Goal: Register for event/course

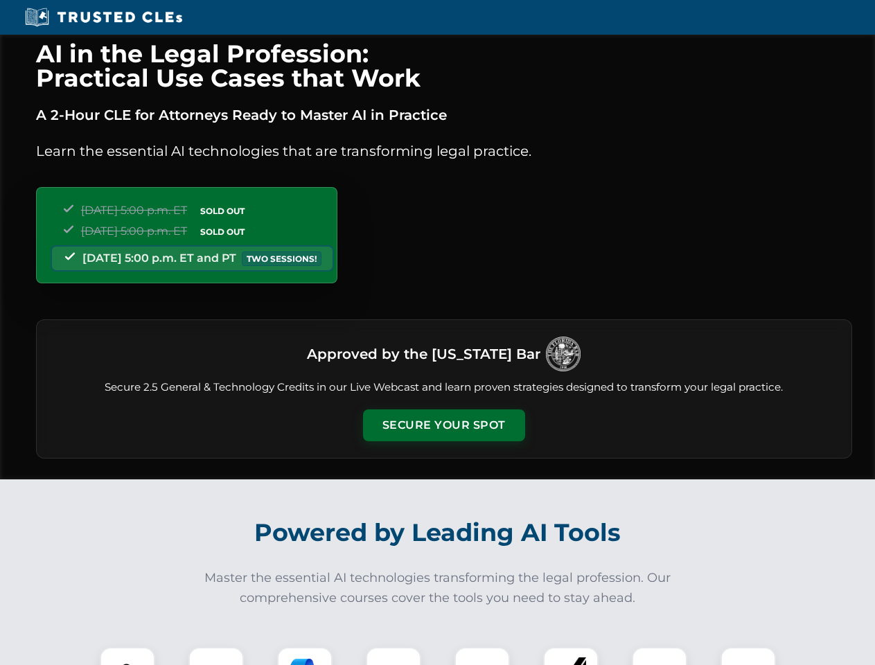
click at [443, 425] on button "Secure Your Spot" at bounding box center [444, 425] width 162 height 32
click at [127, 656] on img at bounding box center [127, 675] width 40 height 40
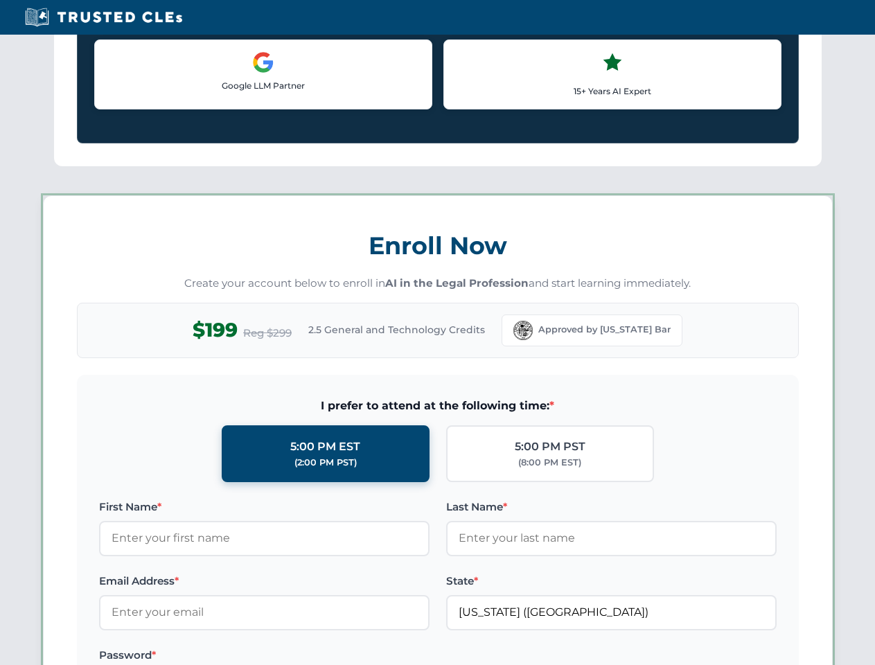
click at [305, 656] on label "Password *" at bounding box center [264, 655] width 330 height 17
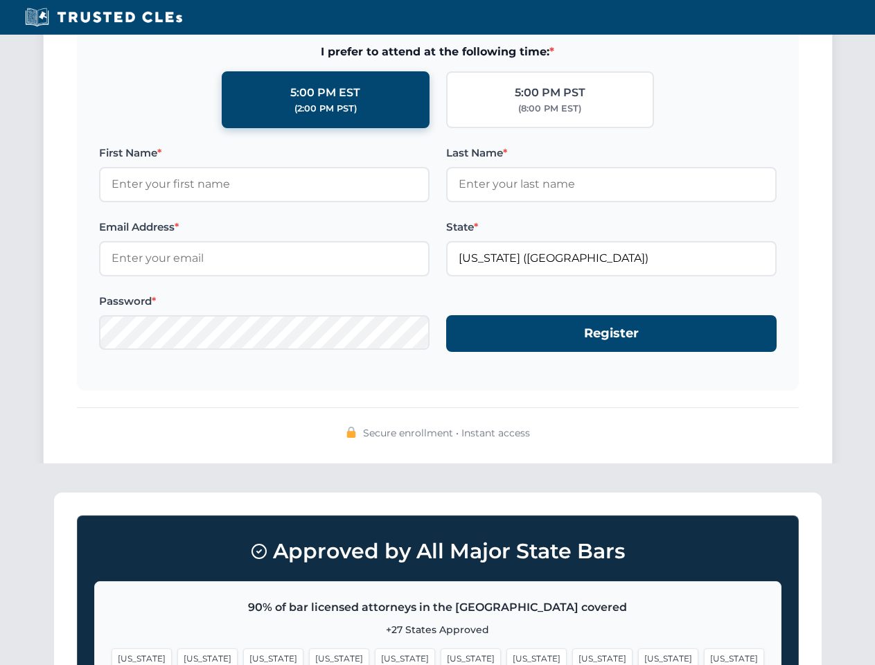
click at [638, 656] on span "[US_STATE]" at bounding box center [668, 658] width 60 height 20
